Goal: Task Accomplishment & Management: Use online tool/utility

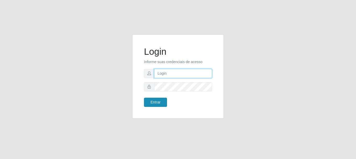
type input "vambertoCD@redecompras"
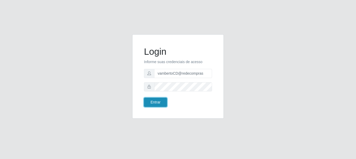
click at [154, 101] on button "Entrar" at bounding box center [155, 102] width 23 height 9
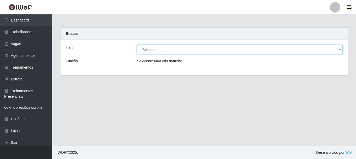
click at [185, 48] on select "[Selecione...] Rede Compras - CD Logistica" at bounding box center [240, 49] width 206 height 9
select select "429"
click at [137, 45] on select "[Selecione...] Rede Compras - CD Logistica" at bounding box center [240, 49] width 206 height 9
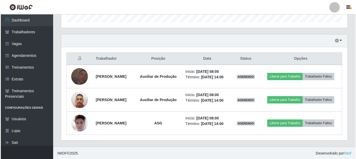
scroll to position [165, 0]
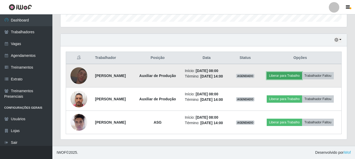
click at [277, 74] on button "Liberar para Trabalho" at bounding box center [284, 75] width 35 height 7
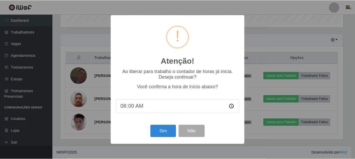
scroll to position [109, 284]
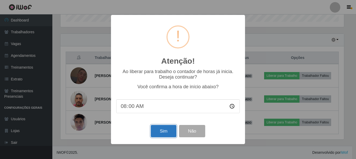
click at [162, 132] on button "Sim" at bounding box center [163, 131] width 25 height 12
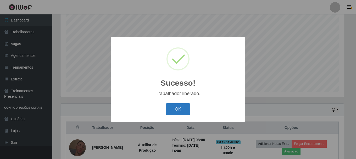
click at [182, 111] on button "OK" at bounding box center [178, 109] width 24 height 12
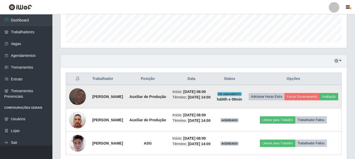
scroll to position [194, 0]
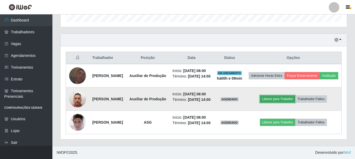
click at [285, 95] on button "Liberar para Trabalho" at bounding box center [277, 98] width 35 height 7
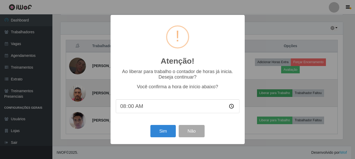
scroll to position [109, 284]
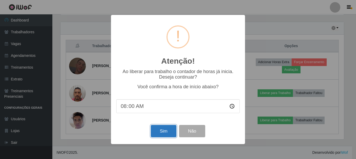
click at [161, 133] on button "Sim" at bounding box center [163, 131] width 25 height 12
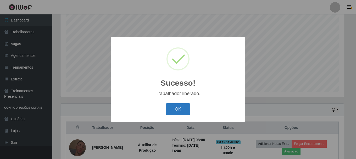
click at [178, 110] on button "OK" at bounding box center [178, 109] width 24 height 12
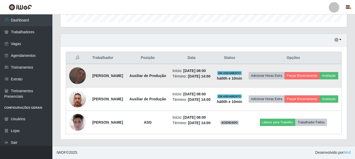
scroll to position [194, 0]
